Goal: Find contact information

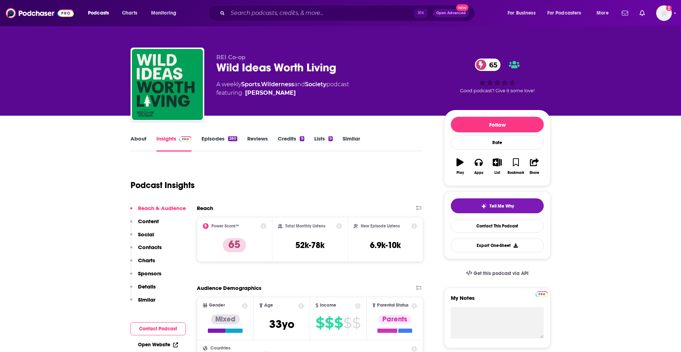
click at [209, 144] on link "Episodes 380" at bounding box center [219, 143] width 36 height 16
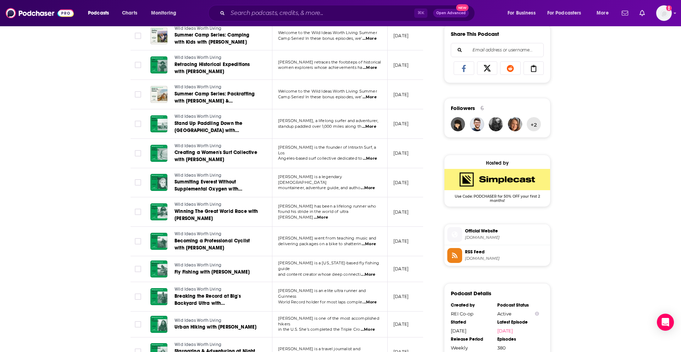
scroll to position [512, 0]
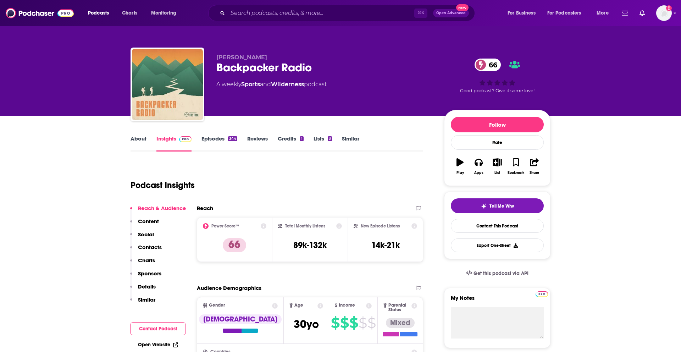
click at [211, 141] on link "Episodes 344" at bounding box center [219, 143] width 36 height 16
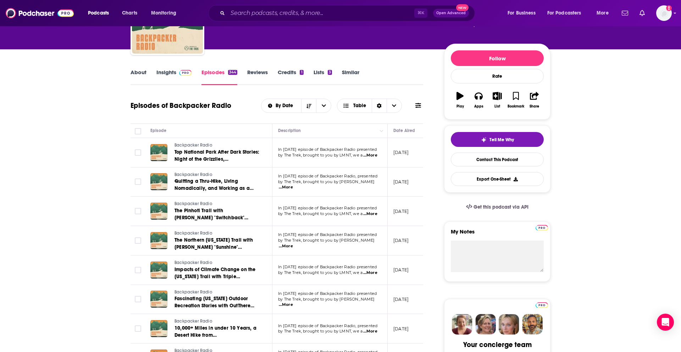
scroll to position [69, 0]
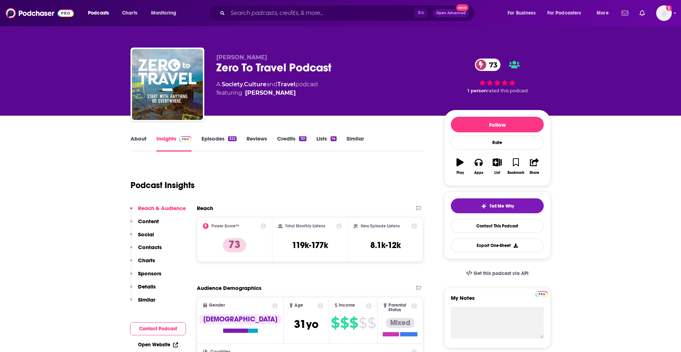
click at [207, 142] on link "Episodes 322" at bounding box center [218, 143] width 35 height 16
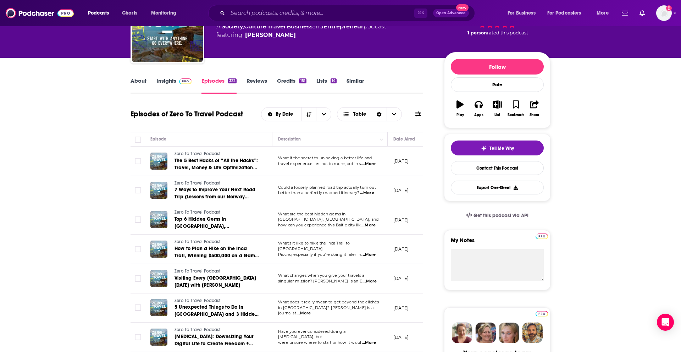
scroll to position [59, 0]
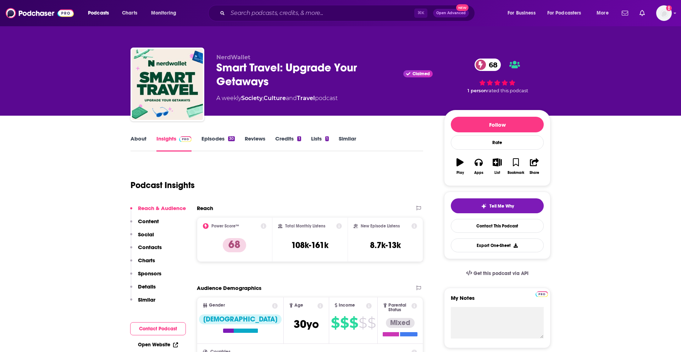
click at [207, 140] on link "Episodes 30" at bounding box center [217, 143] width 33 height 16
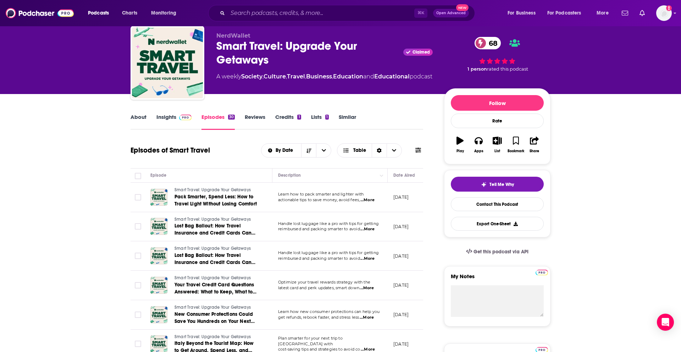
scroll to position [21, 0]
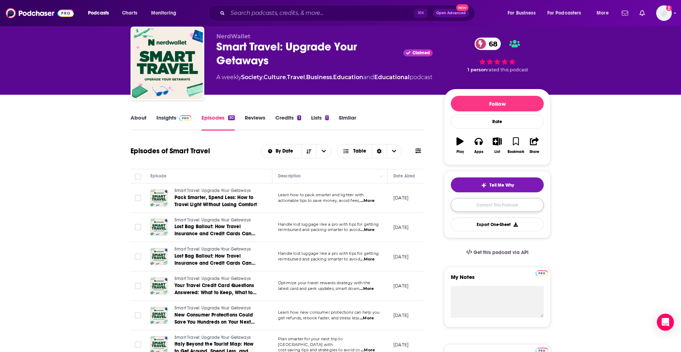
click at [467, 206] on link "Contact This Podcast" at bounding box center [496, 205] width 93 height 14
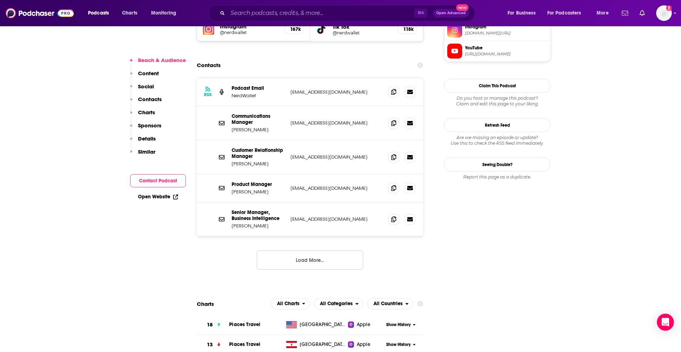
scroll to position [662, 0]
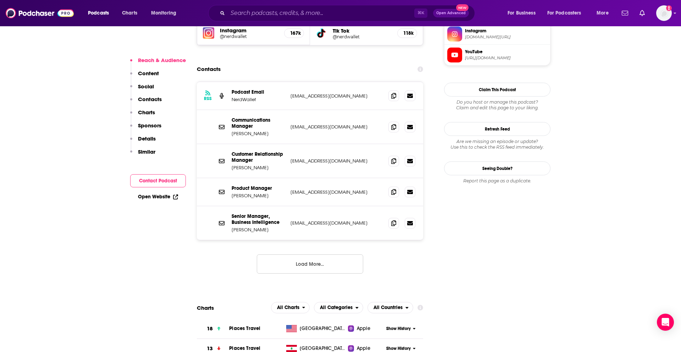
click at [303, 254] on button "Load More..." at bounding box center [310, 263] width 106 height 19
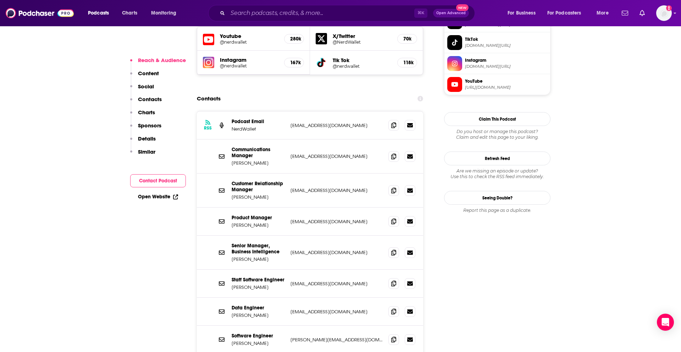
scroll to position [631, 0]
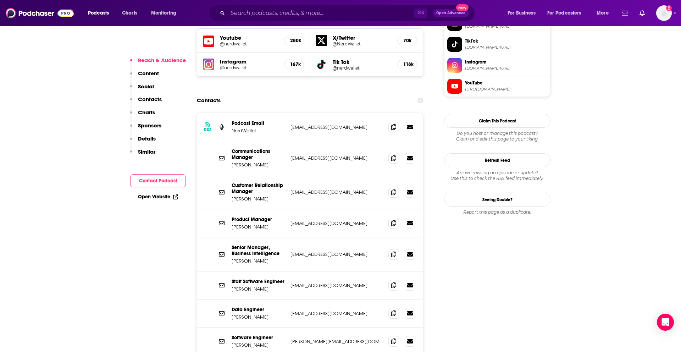
drag, startPoint x: 270, startPoint y: 199, endPoint x: 230, endPoint y: 199, distance: 39.3
click at [230, 209] on div "Product Manager Genevieve Watts gwatts@nerdwallet.com gwatts@nerdwallet.com" at bounding box center [310, 223] width 226 height 28
copy p "Genevieve Watts"
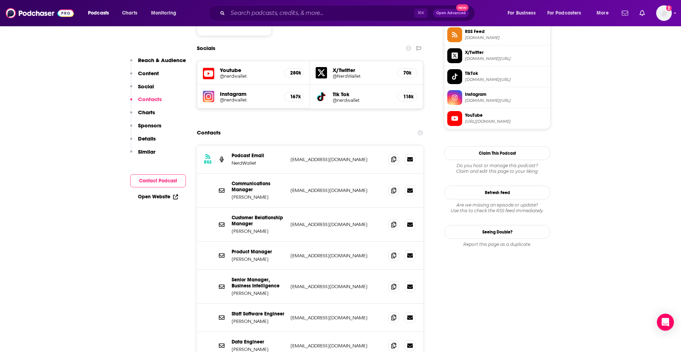
scroll to position [601, 0]
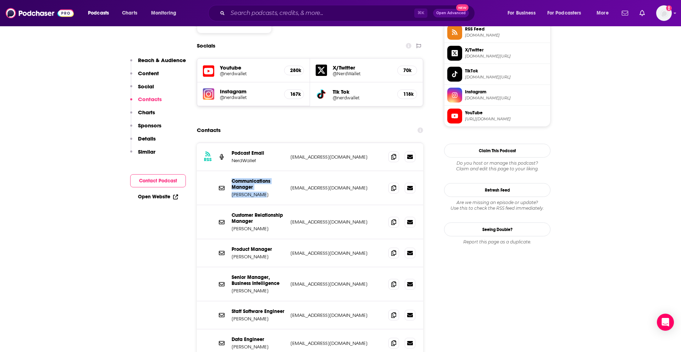
drag, startPoint x: 264, startPoint y: 167, endPoint x: 227, endPoint y: 167, distance: 36.5
click at [227, 171] on div "Communications Manager Imani Jasmin ijasmin@nerdwallet.com ijasmin@nerdwallet.c…" at bounding box center [310, 188] width 226 height 34
copy p "Imani Jasmin"
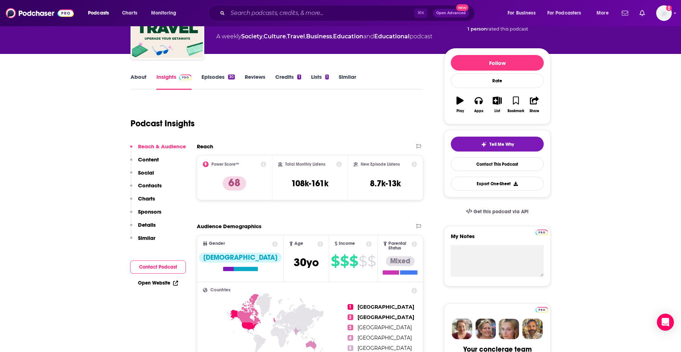
scroll to position [0, 0]
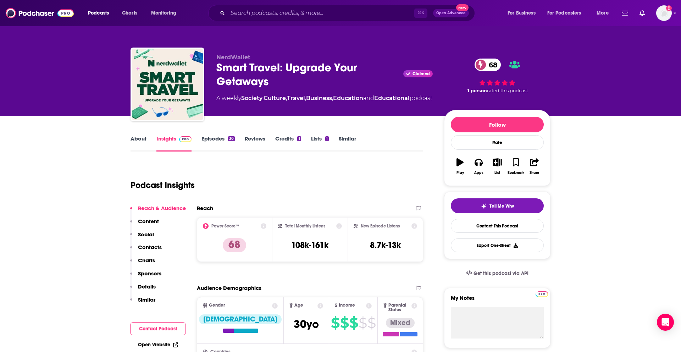
click at [209, 139] on link "Episodes 30" at bounding box center [217, 143] width 33 height 16
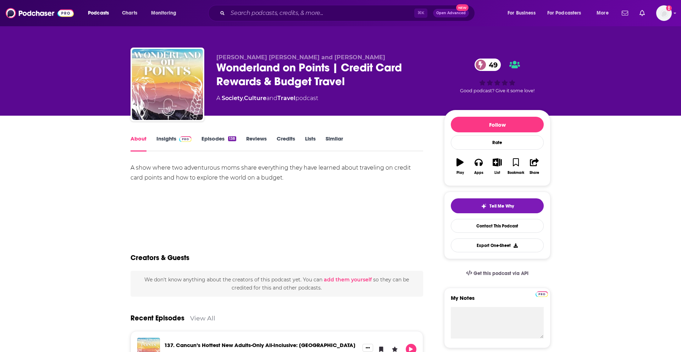
click at [211, 144] on link "Episodes 138" at bounding box center [218, 143] width 35 height 16
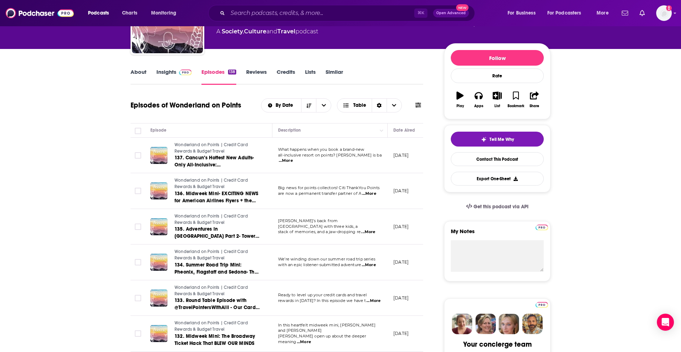
scroll to position [70, 0]
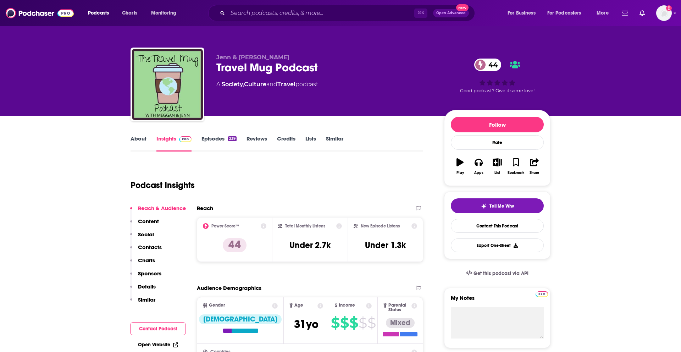
click at [211, 142] on link "Episodes 239" at bounding box center [218, 143] width 35 height 16
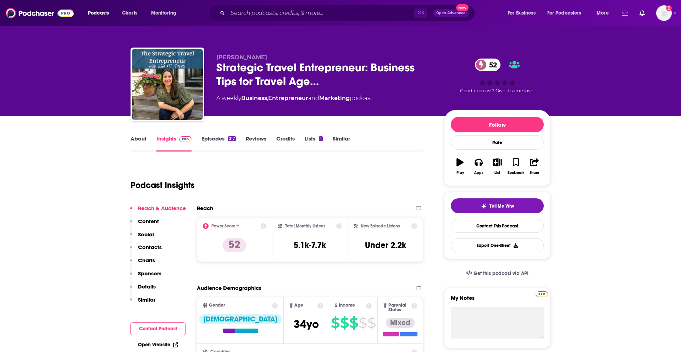
click at [213, 142] on link "Episodes 217" at bounding box center [218, 143] width 34 height 16
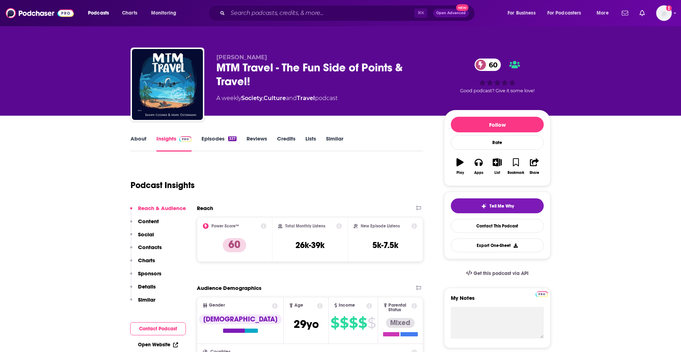
click at [224, 140] on link "Episodes 337" at bounding box center [218, 143] width 35 height 16
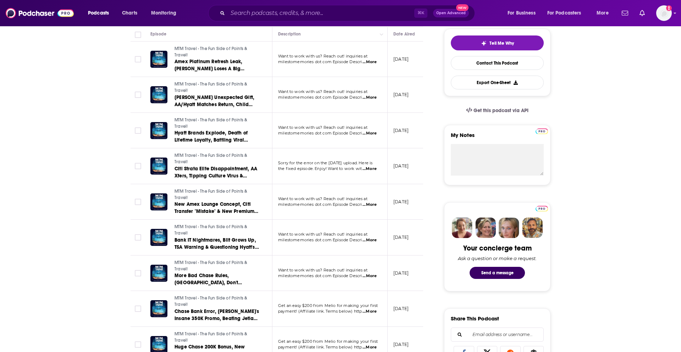
scroll to position [224, 0]
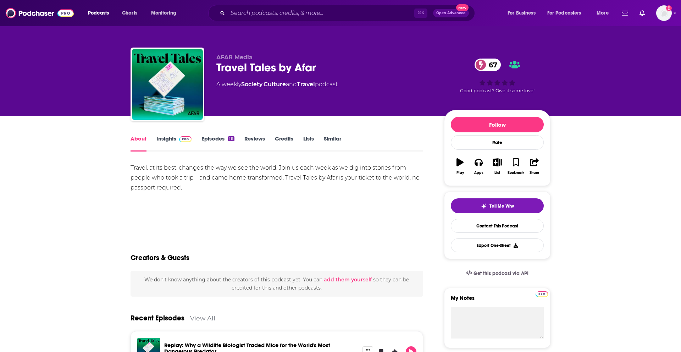
click at [206, 140] on link "Episodes 111" at bounding box center [217, 143] width 33 height 16
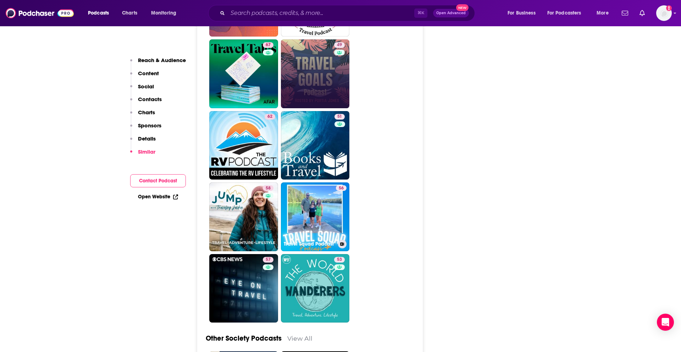
scroll to position [2040, 0]
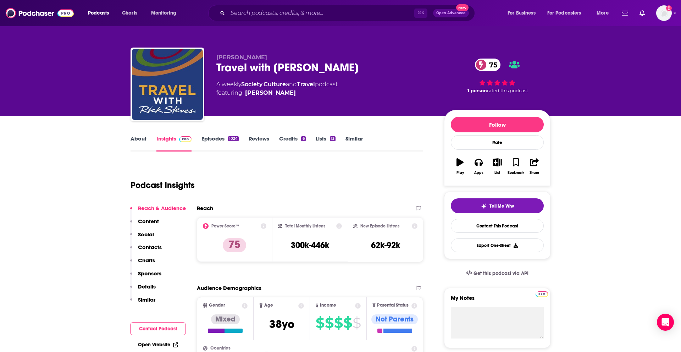
click at [209, 138] on link "Episodes 1024" at bounding box center [219, 143] width 37 height 16
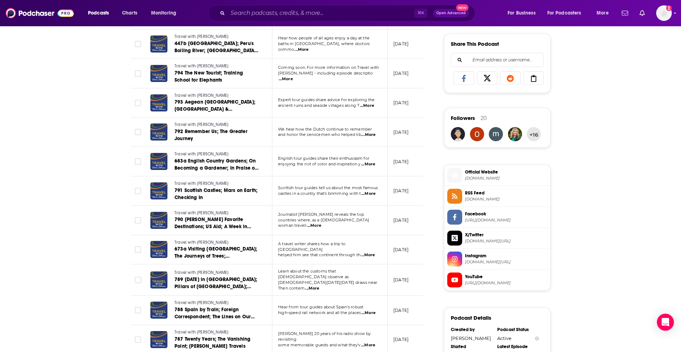
scroll to position [438, 0]
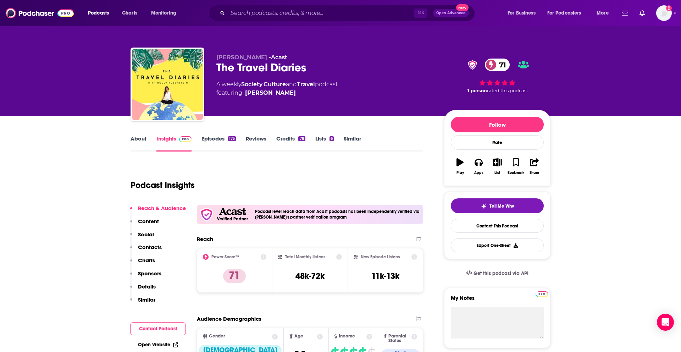
click at [220, 140] on link "Episodes 175" at bounding box center [218, 143] width 34 height 16
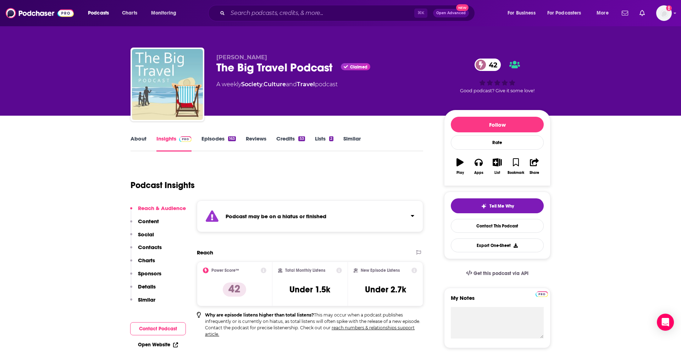
click at [22, 104] on div "[PERSON_NAME] The Big Travel Podcast Claimed 42 A weekly Society , Culture and …" at bounding box center [340, 58] width 681 height 116
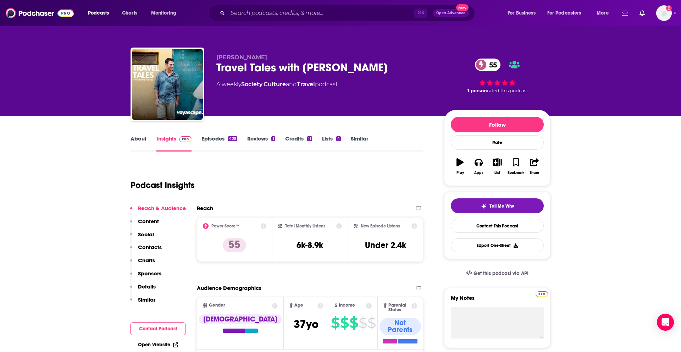
click at [216, 139] on link "Episodes 409" at bounding box center [219, 143] width 36 height 16
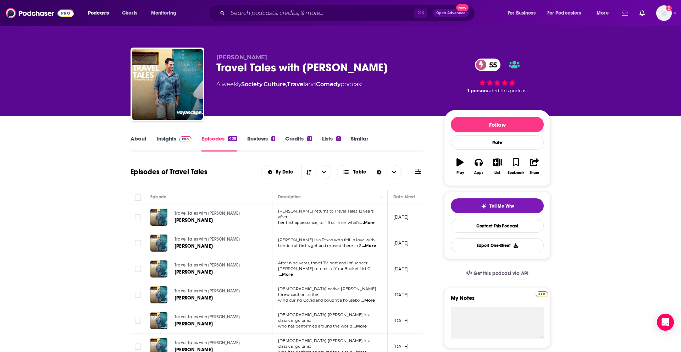
click at [369, 220] on span "...More" at bounding box center [367, 223] width 14 height 6
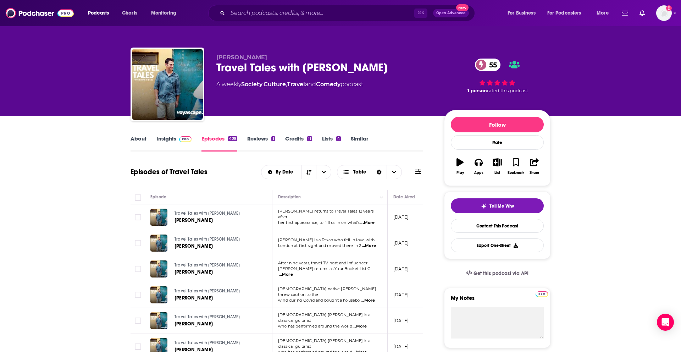
click at [369, 246] on span "...More" at bounding box center [369, 246] width 14 height 6
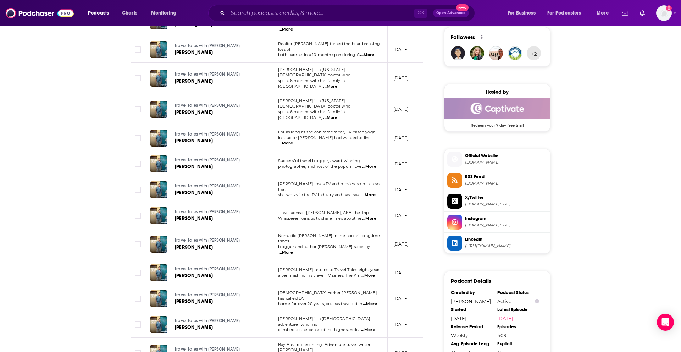
scroll to position [566, 0]
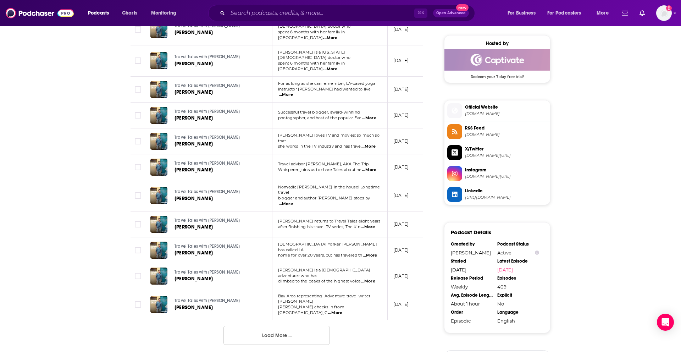
click at [342, 310] on span "...More" at bounding box center [335, 313] width 14 height 6
click at [82, 259] on div "About Insights Episodes 409 Reviews 1 Credits 11 Lists 4 Similar Episodes of Tr…" at bounding box center [340, 23] width 681 height 949
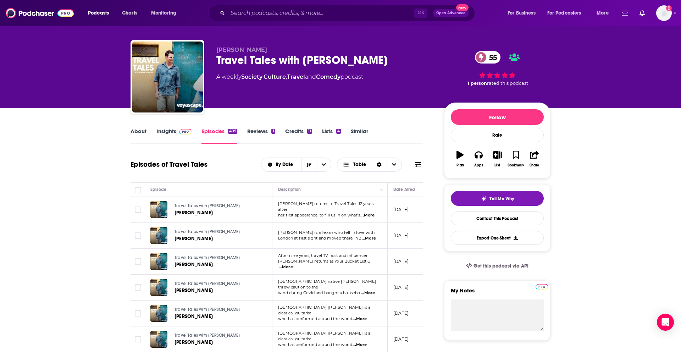
scroll to position [0, 0]
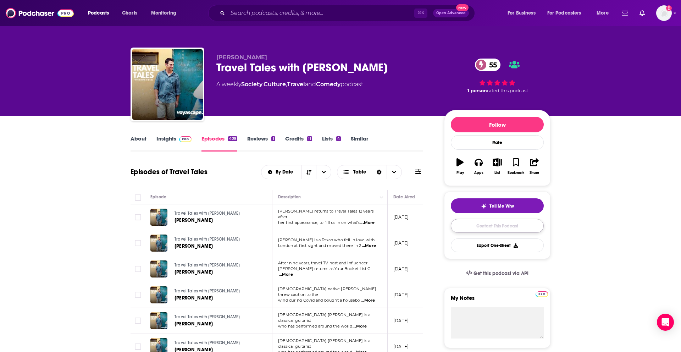
click at [480, 221] on link "Contact This Podcast" at bounding box center [496, 226] width 93 height 14
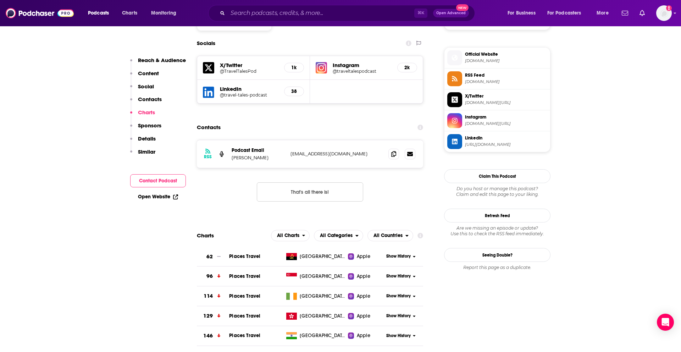
scroll to position [617, 0]
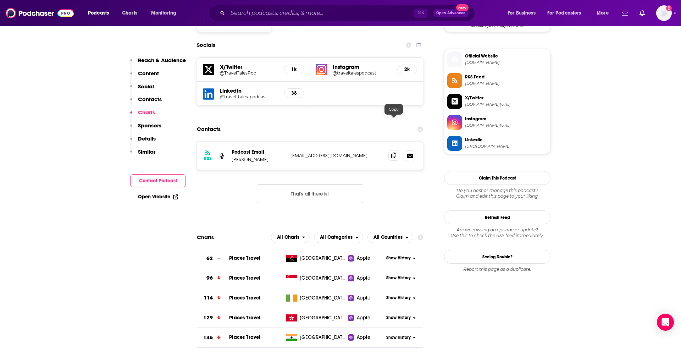
click at [393, 150] on span at bounding box center [393, 155] width 11 height 11
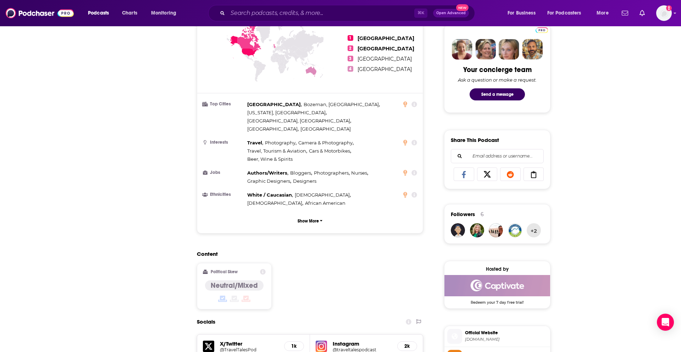
scroll to position [0, 0]
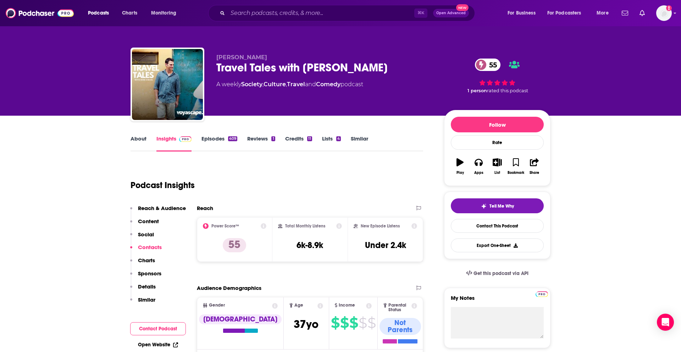
click at [326, 70] on div "Travel Tales with Mike Siegel 55" at bounding box center [324, 68] width 216 height 14
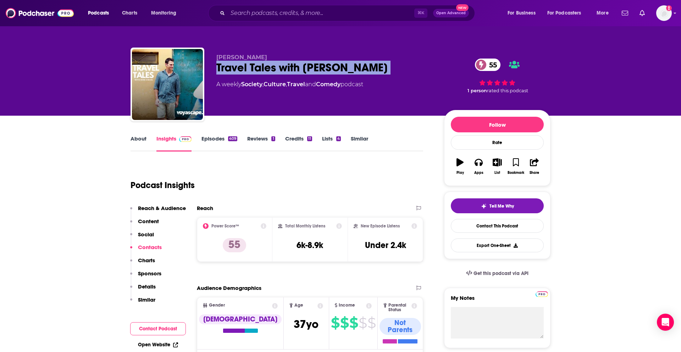
drag, startPoint x: 326, startPoint y: 70, endPoint x: 323, endPoint y: 70, distance: 3.6
click at [326, 70] on div "Travel Tales with Mike Siegel 55" at bounding box center [324, 68] width 216 height 14
copy div "Travel Tales with Mike Siegel 55"
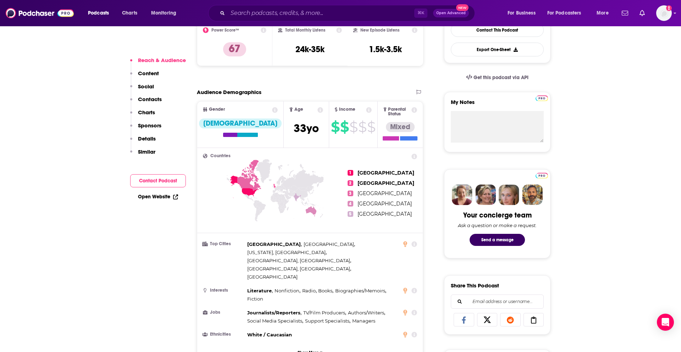
scroll to position [196, 0]
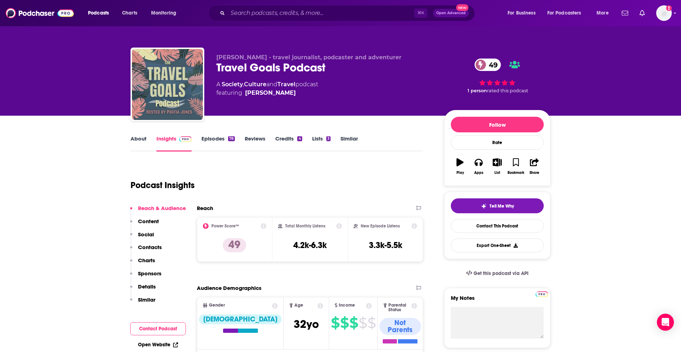
click at [217, 139] on link "Episodes 78" at bounding box center [217, 143] width 33 height 16
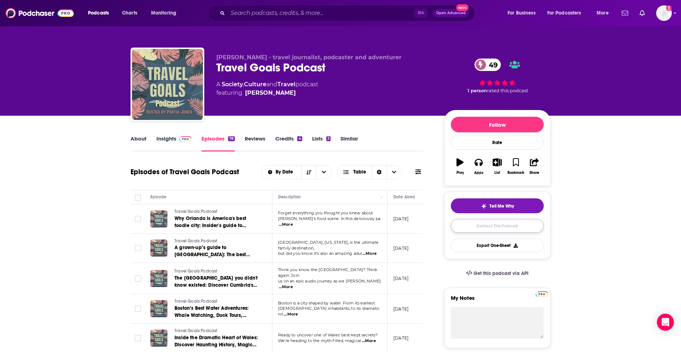
click at [471, 226] on link "Contact This Podcast" at bounding box center [496, 226] width 93 height 14
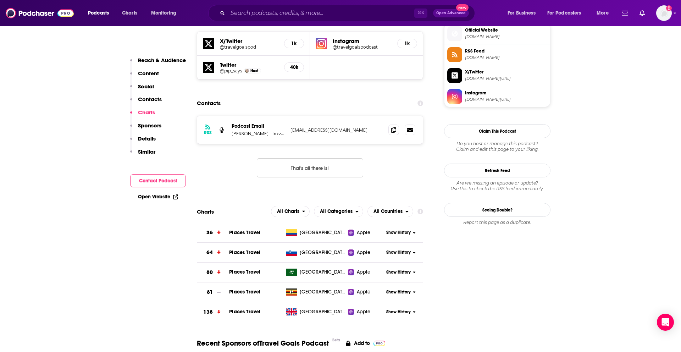
scroll to position [644, 0]
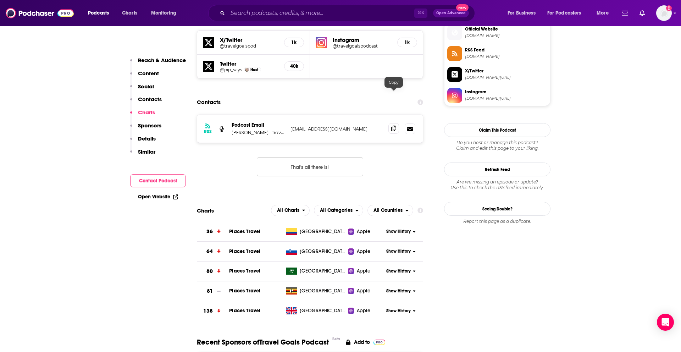
click at [390, 123] on span at bounding box center [393, 128] width 11 height 11
